Goal: Information Seeking & Learning: Learn about a topic

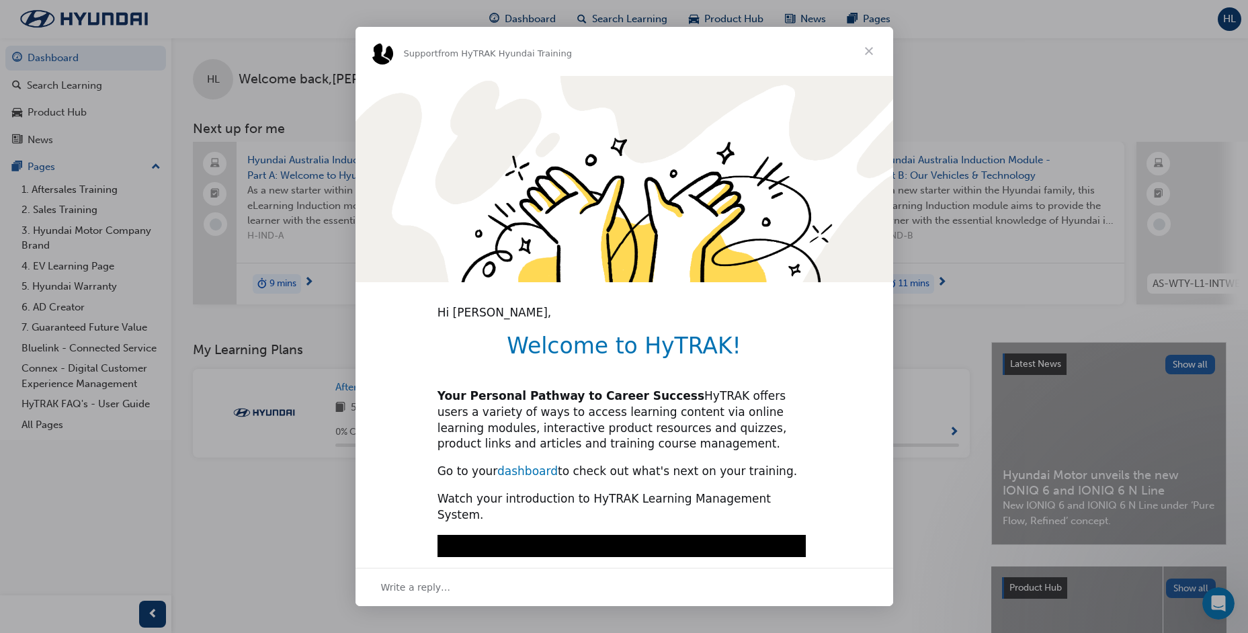
click at [518, 471] on link "dashboard" at bounding box center [527, 471] width 60 height 13
type input "416023"
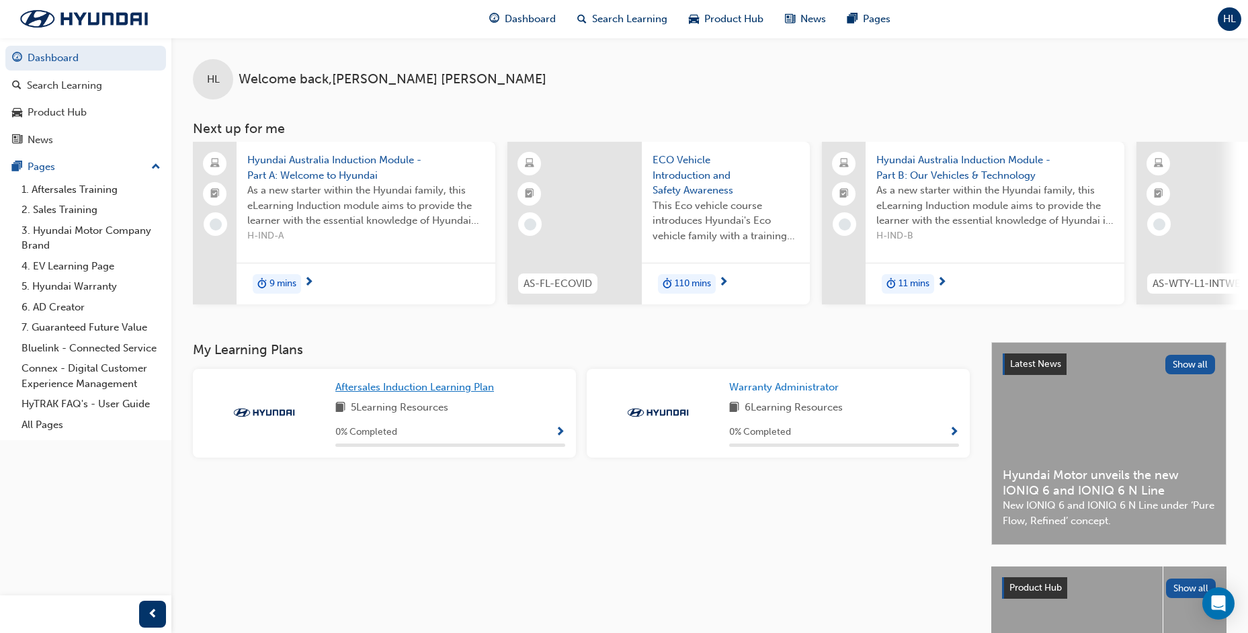
click at [430, 393] on span "Aftersales Induction Learning Plan" at bounding box center [414, 387] width 159 height 12
